Goal: Information Seeking & Learning: Check status

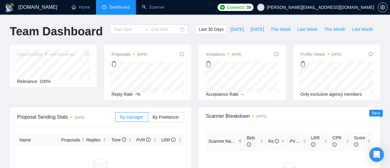
type input "[DATE]"
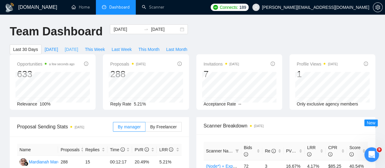
click at [78, 46] on span "[DATE]" at bounding box center [71, 49] width 13 height 7
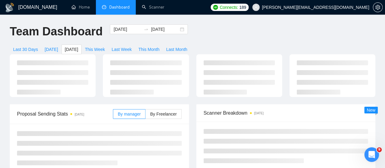
type input "[DATE]"
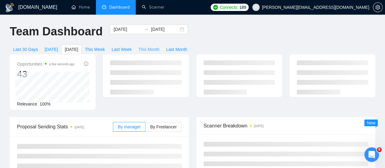
click at [159, 46] on span "This Month" at bounding box center [148, 49] width 21 height 7
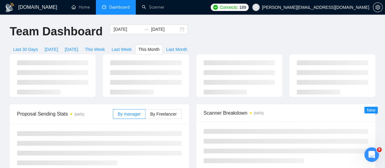
type input "[DATE]"
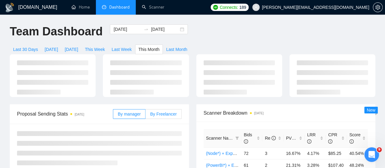
click at [164, 109] on label "By Freelancer" at bounding box center [163, 114] width 36 height 10
click at [145, 115] on input "By Freelancer" at bounding box center [145, 115] width 0 height 0
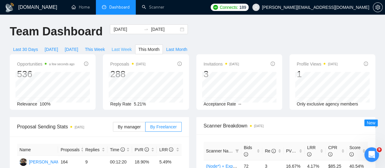
click at [132, 46] on span "Last Week" at bounding box center [122, 49] width 20 height 7
type input "[DATE]"
click at [159, 46] on span "This Month" at bounding box center [148, 49] width 21 height 7
type input "[DATE]"
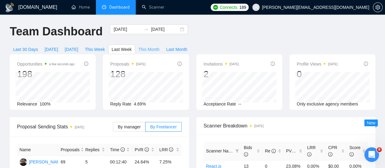
type input "[DATE]"
click at [105, 46] on span "This Week" at bounding box center [95, 49] width 20 height 7
type input "[DATE]"
click at [78, 46] on span "[DATE]" at bounding box center [71, 49] width 13 height 7
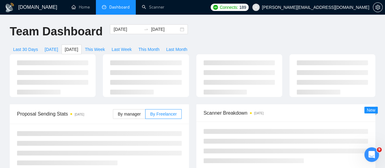
type input "[DATE]"
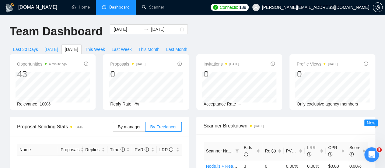
click at [58, 46] on span "[DATE]" at bounding box center [51, 49] width 13 height 7
type input "[DATE]"
click at [78, 46] on span "[DATE]" at bounding box center [71, 49] width 13 height 7
type input "[DATE]"
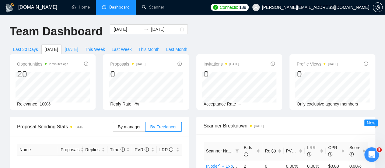
type input "[DATE]"
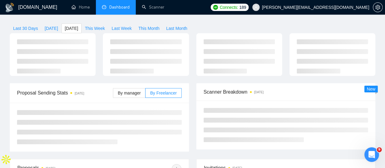
scroll to position [42, 0]
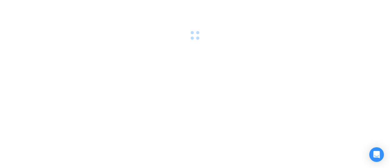
click at [256, 94] on div at bounding box center [195, 84] width 390 height 168
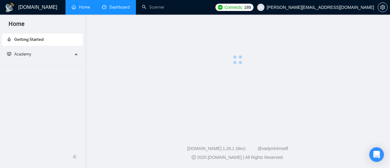
click at [117, 6] on link "Dashboard" at bounding box center [116, 7] width 28 height 5
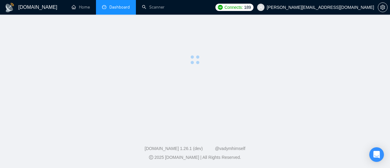
drag, startPoint x: 226, startPoint y: 73, endPoint x: 243, endPoint y: 8, distance: 67.7
click at [226, 73] on main at bounding box center [195, 72] width 370 height 96
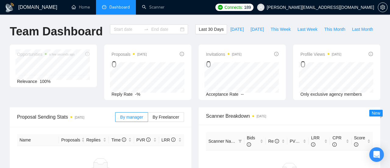
type input "[DATE]"
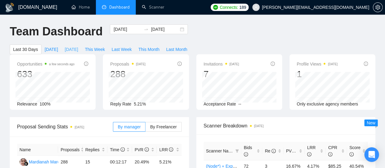
click at [78, 46] on span "[DATE]" at bounding box center [71, 49] width 13 height 7
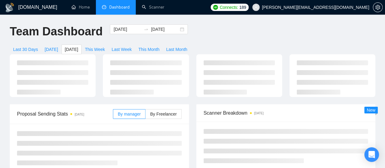
type input "[DATE]"
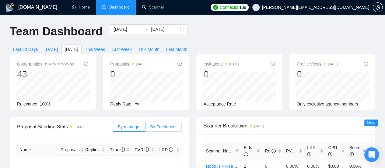
click at [161, 124] on span "By Freelancer" at bounding box center [163, 126] width 26 height 5
click at [145, 128] on input "By Freelancer" at bounding box center [145, 128] width 0 height 0
click at [58, 46] on span "[DATE]" at bounding box center [51, 49] width 13 height 7
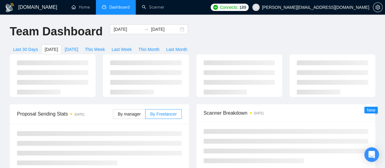
type input "[DATE]"
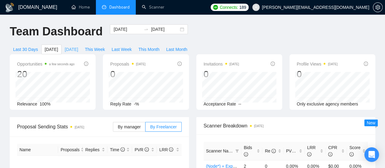
click at [78, 46] on span "[DATE]" at bounding box center [71, 49] width 13 height 7
type input "[DATE]"
click at [371, 155] on icon "Open Intercom Messenger" at bounding box center [371, 154] width 7 height 8
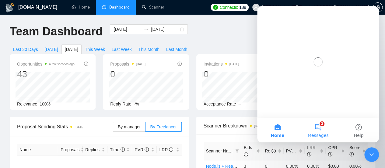
click at [320, 125] on button "2 Messages" at bounding box center [318, 130] width 40 height 24
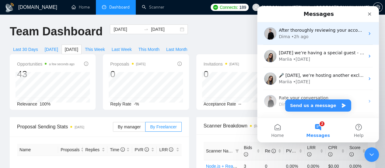
click at [303, 37] on div "• 2h ago" at bounding box center [299, 36] width 17 height 6
